Goal: Task Accomplishment & Management: Manage account settings

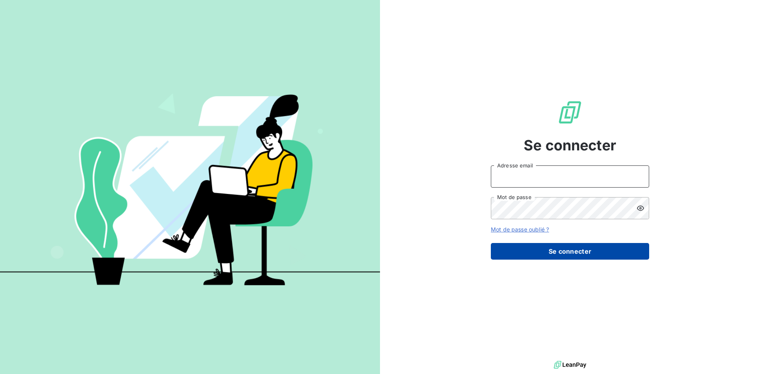
type input "[EMAIL_ADDRESS][DOMAIN_NAME]"
click at [548, 250] on button "Se connecter" at bounding box center [570, 251] width 158 height 17
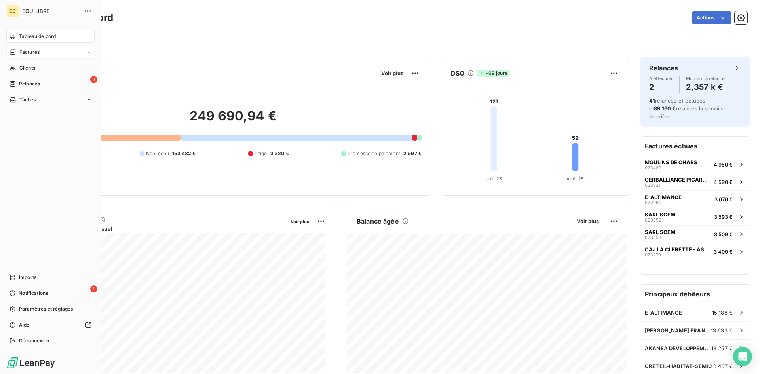
click at [12, 49] on div "Factures" at bounding box center [24, 52] width 30 height 7
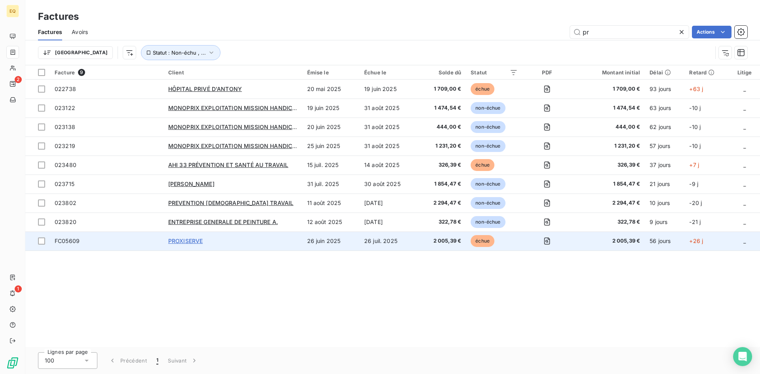
click at [193, 243] on span "PROXISERVE" at bounding box center [185, 240] width 35 height 7
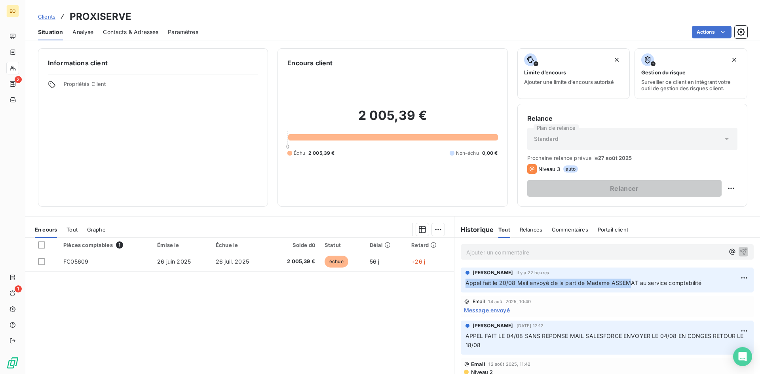
drag, startPoint x: 462, startPoint y: 284, endPoint x: 688, endPoint y: 296, distance: 226.2
click at [649, 292] on div "[PERSON_NAME] il y a 22 heures Appel fait le 20/08 Mail envoyé de la part de Ma…" at bounding box center [606, 280] width 305 height 28
drag, startPoint x: 704, startPoint y: 296, endPoint x: 606, endPoint y: 271, distance: 100.5
click at [607, 271] on div "[PERSON_NAME] il y a 22 heures Appel fait le 20/08 Mail envoyé de la part de Ma…" at bounding box center [606, 323] width 305 height 114
click at [556, 277] on div "[PERSON_NAME] il y a 22 heures Appel fait le 20/08 Mail envoyé de la part de Ma…" at bounding box center [606, 278] width 283 height 19
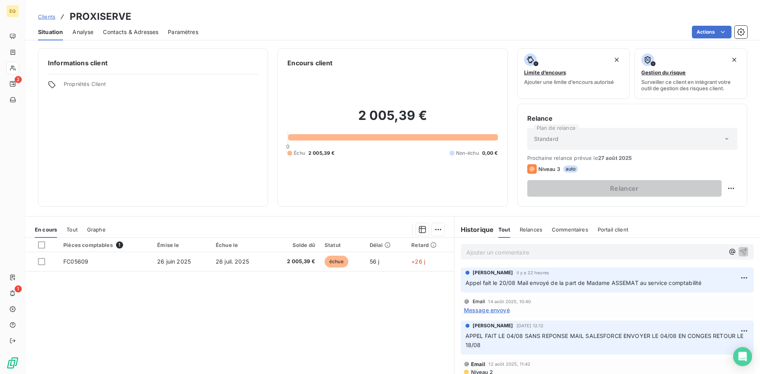
drag, startPoint x: 462, startPoint y: 283, endPoint x: 729, endPoint y: 284, distance: 267.1
click at [729, 284] on p "Appel fait le 20/08 Mail envoyé de la part de Madame ASSEMAT au service comptab…" at bounding box center [606, 283] width 283 height 9
drag, startPoint x: 669, startPoint y: 278, endPoint x: 677, endPoint y: 281, distance: 8.3
copy span "Appel fait le 20/08 Mail envoyé de la part de Madame ASSEMAT au service comptab…"
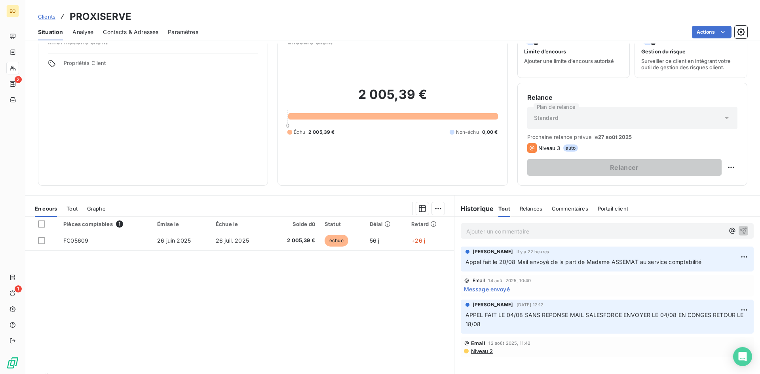
scroll to position [40, 0]
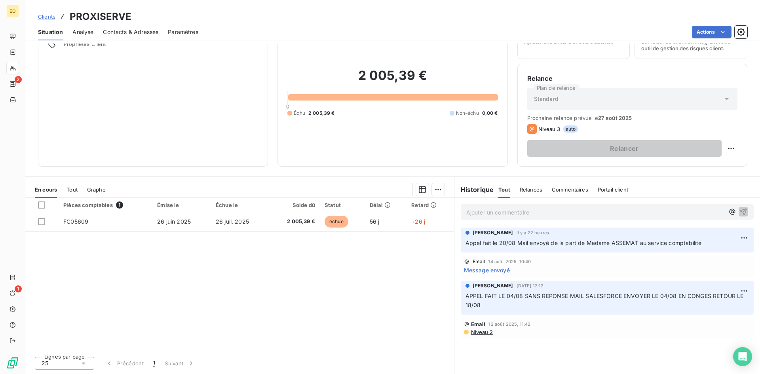
click at [401, 292] on div "Pièces comptables 1 Émise le Échue le Solde dû Statut Délai Retard FC05609 [DAT…" at bounding box center [239, 274] width 429 height 152
